Goal: Task Accomplishment & Management: Use online tool/utility

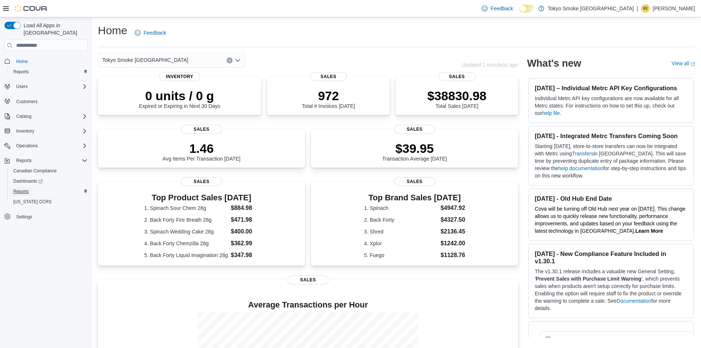
click at [28, 188] on span "Reports" at bounding box center [20, 191] width 15 height 6
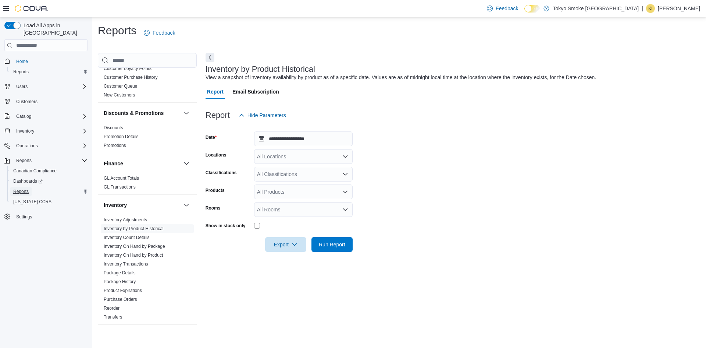
scroll to position [245, 0]
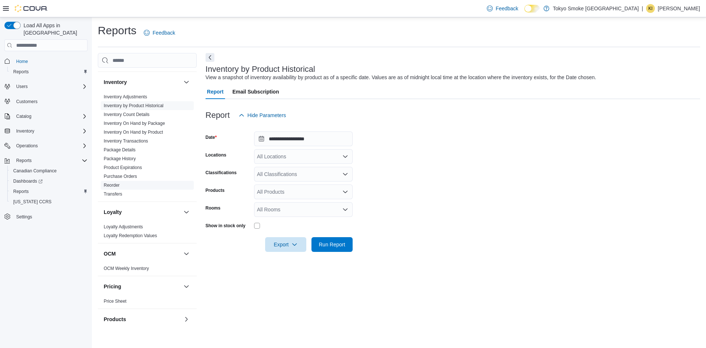
click at [128, 181] on span "Reorder" at bounding box center [147, 185] width 93 height 9
click at [134, 174] on link "Purchase Orders" at bounding box center [120, 176] width 33 height 5
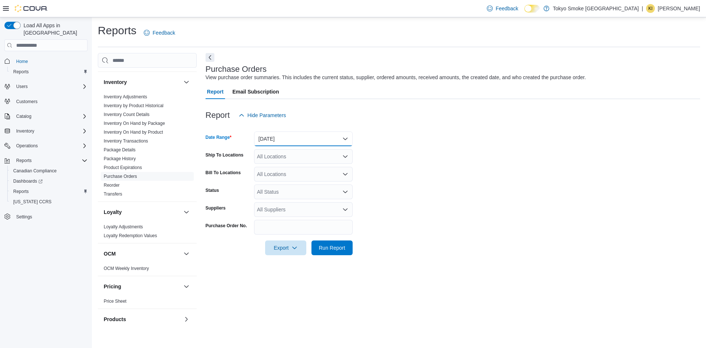
click at [313, 139] on button "[DATE]" at bounding box center [303, 138] width 99 height 15
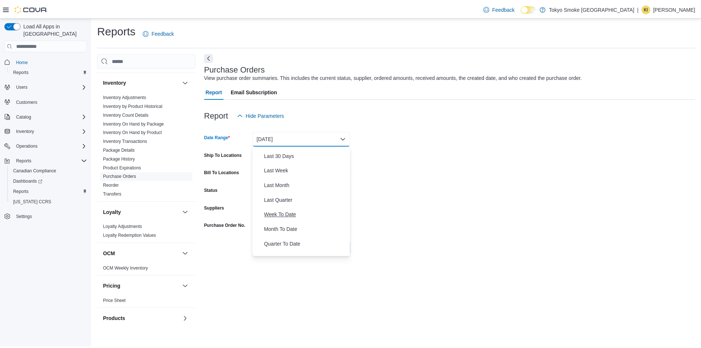
scroll to position [110, 0]
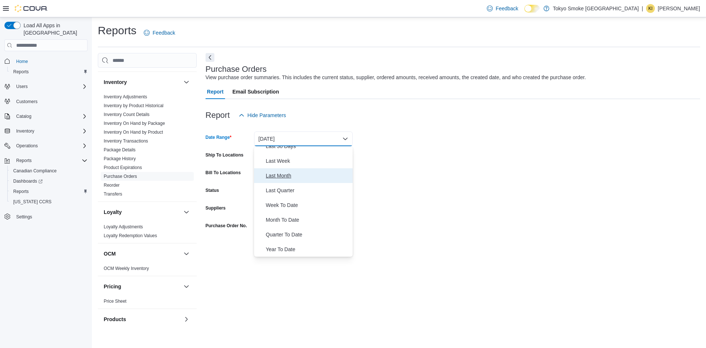
click at [285, 177] on span "Last Month" at bounding box center [308, 175] width 84 height 9
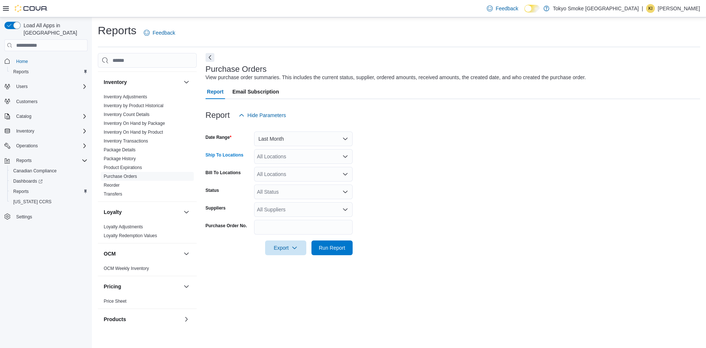
click at [318, 157] on div "All Locations" at bounding box center [303, 156] width 99 height 15
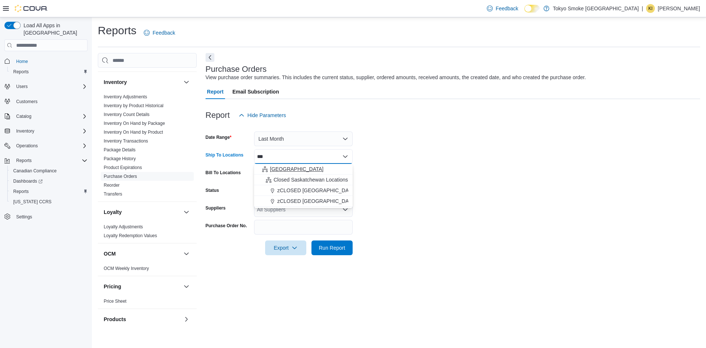
type input "***"
click at [294, 170] on span "[GEOGRAPHIC_DATA]" at bounding box center [297, 168] width 54 height 7
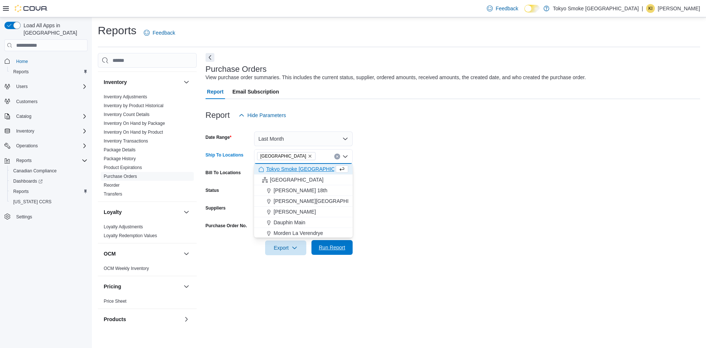
click at [336, 247] on span "Run Report" at bounding box center [332, 247] width 26 height 7
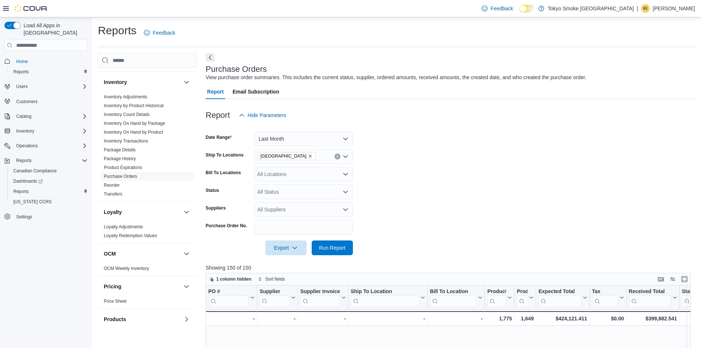
scroll to position [123, 0]
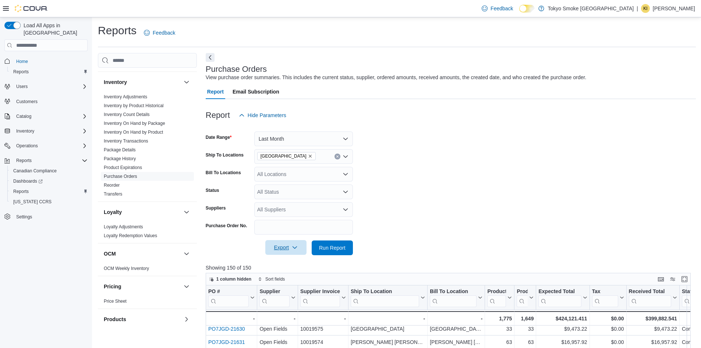
click at [285, 248] on span "Export" at bounding box center [286, 247] width 32 height 15
click at [281, 261] on span "Export to Excel" at bounding box center [286, 262] width 33 height 6
click at [469, 198] on form "Date Range Last Month Ship To Locations [GEOGRAPHIC_DATA] Bill To Locations All…" at bounding box center [451, 189] width 490 height 132
click at [270, 301] on input "search" at bounding box center [274, 301] width 30 height 12
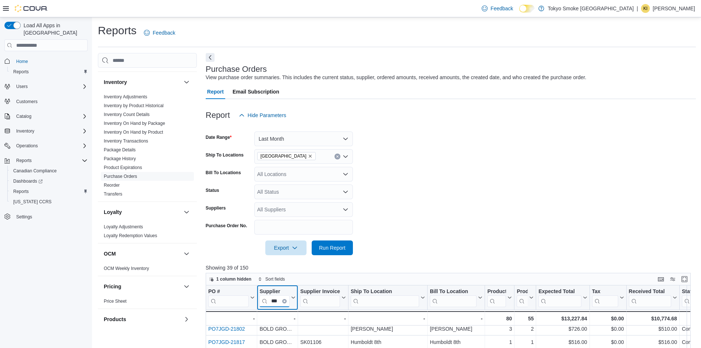
type input "***"
click at [3, 8] on div "Feedback Dark Mode Tokyo Smoke Canada | KI [PERSON_NAME]" at bounding box center [350, 8] width 701 height 17
drag, startPoint x: 8, startPoint y: 9, endPoint x: 91, endPoint y: 35, distance: 87.6
click at [6, 9] on icon at bounding box center [6, 9] width 6 height 6
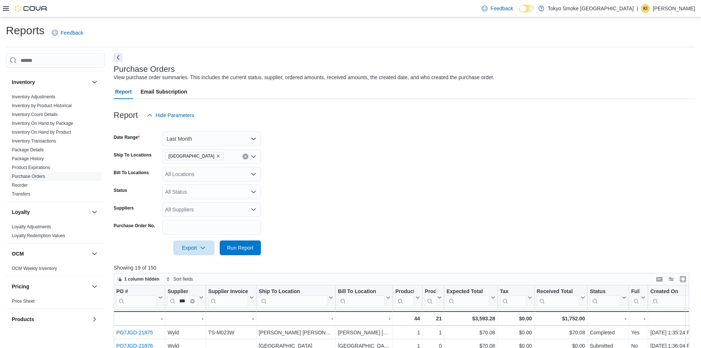
click at [119, 57] on button "Next" at bounding box center [118, 57] width 9 height 9
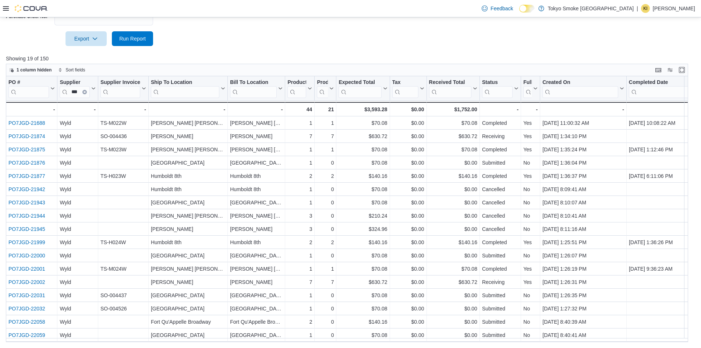
scroll to position [86, 0]
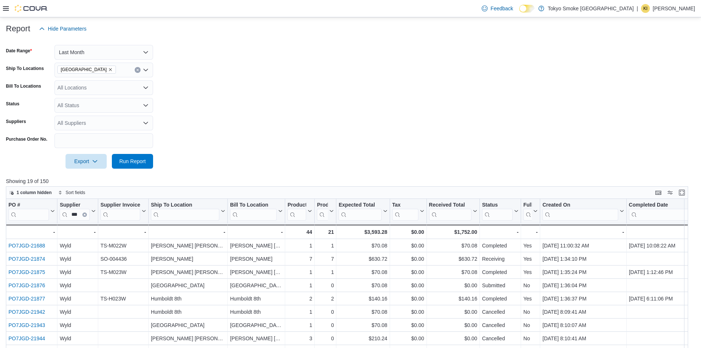
click at [394, 121] on form "Date Range Last Month Ship To Locations [GEOGRAPHIC_DATA] Bill To Locations All…" at bounding box center [350, 102] width 689 height 132
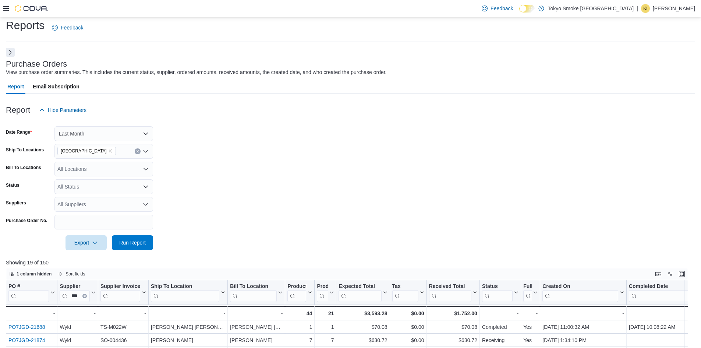
scroll to position [0, 0]
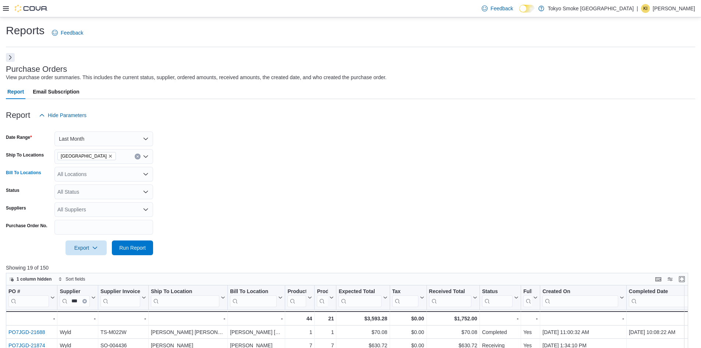
click at [109, 179] on div "All Locations" at bounding box center [103, 174] width 99 height 15
type input "****"
click at [102, 187] on span "Fort Qu'Appelle Broadway" at bounding box center [104, 186] width 60 height 7
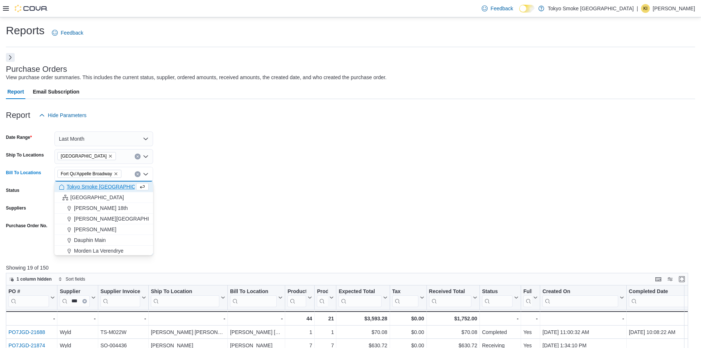
click at [192, 241] on form "Date Range Last Month Ship To Locations [GEOGRAPHIC_DATA] Bill To Locations [GE…" at bounding box center [350, 189] width 689 height 132
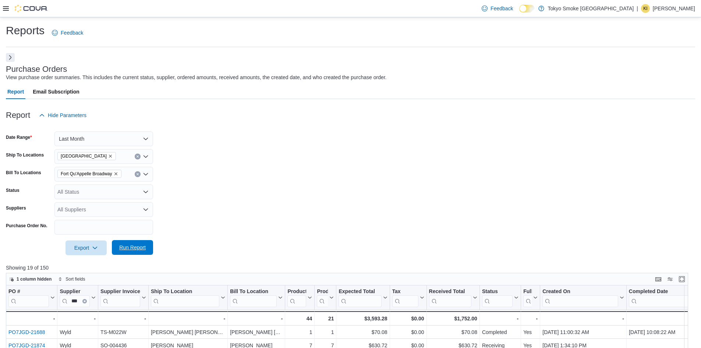
click at [130, 244] on span "Run Report" at bounding box center [132, 247] width 26 height 7
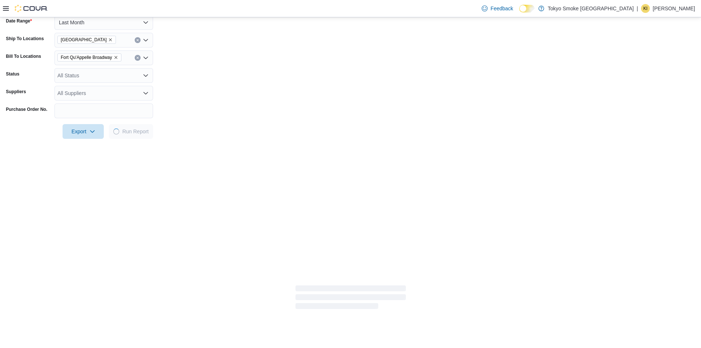
scroll to position [123, 0]
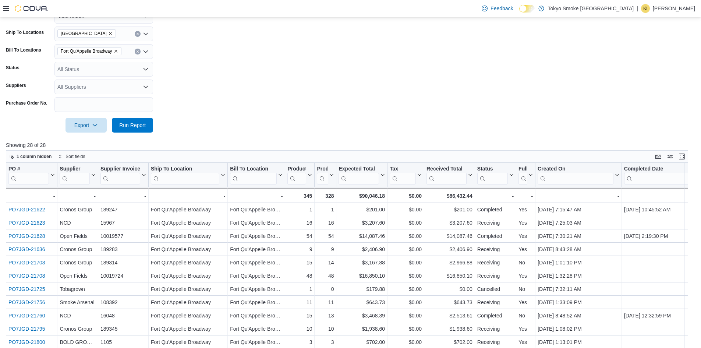
click at [79, 179] on input "search" at bounding box center [75, 179] width 30 height 12
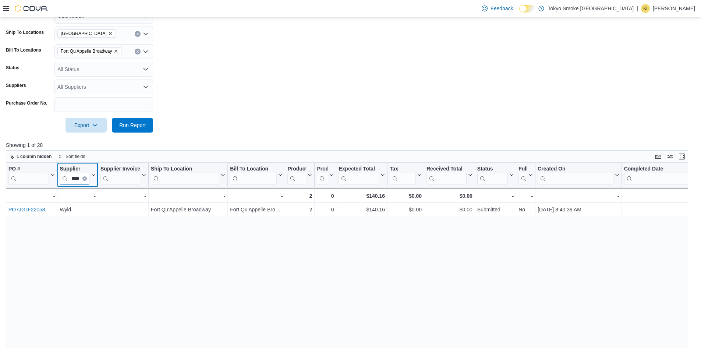
type input "****"
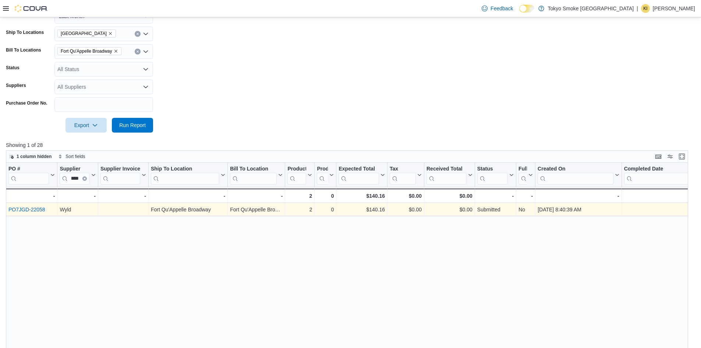
scroll to position [0, 0]
click at [27, 209] on link "PO7JGD-22058" at bounding box center [26, 209] width 37 height 6
